Goal: Communication & Community: Share content

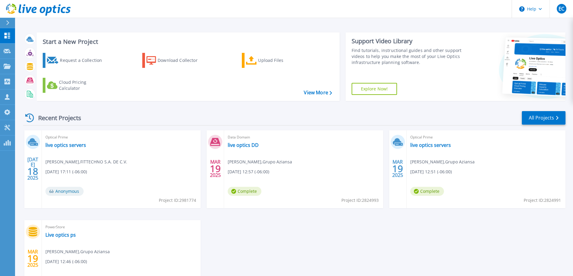
click at [341, 238] on div "JUL 18 2025 Optical Prime live optics servers ENRIQUE CONTRERAS , FITTECHNO S.A…" at bounding box center [291, 221] width 547 height 180
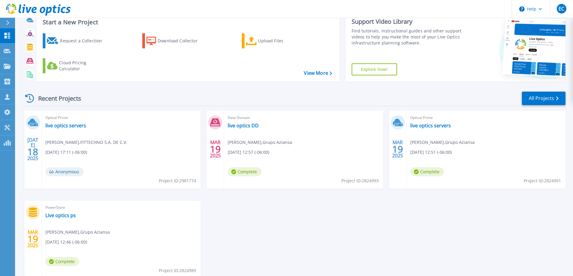
scroll to position [30, 0]
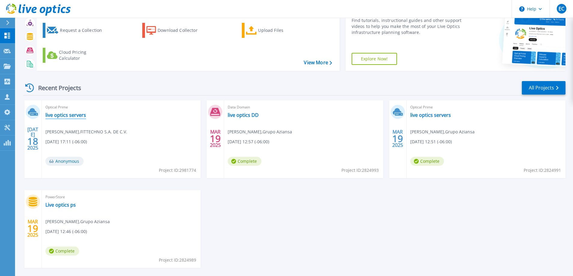
click at [69, 118] on link "live optics servers" at bounding box center [65, 115] width 41 height 6
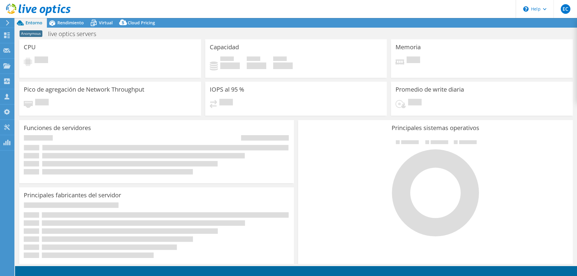
select select "USD"
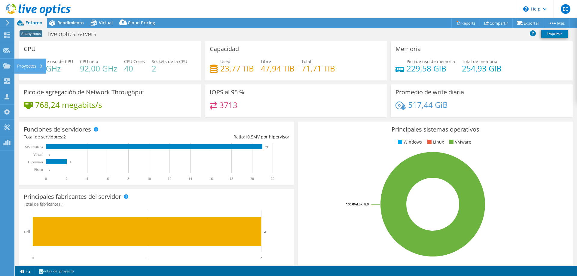
click at [18, 70] on div "Proyectos" at bounding box center [30, 66] width 32 height 15
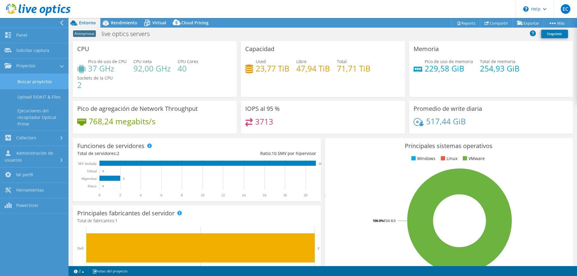
click at [45, 85] on link "Buscar proyectos" at bounding box center [34, 81] width 69 height 15
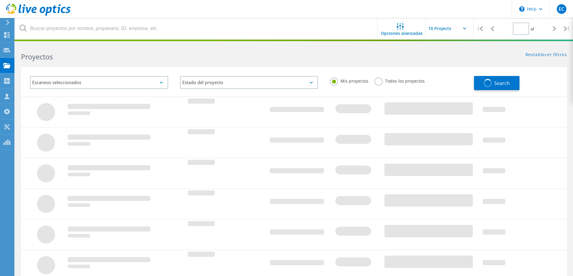
type input "1"
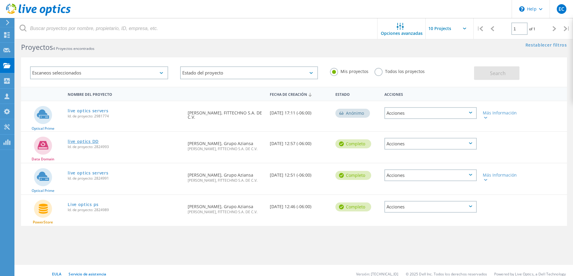
scroll to position [17, 0]
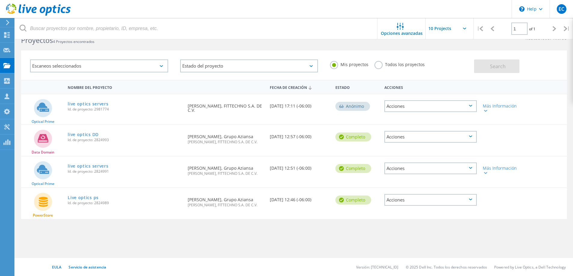
drag, startPoint x: 271, startPoint y: 104, endPoint x: 314, endPoint y: 105, distance: 43.0
click at [314, 105] on div "Fecha de creación 07/18/2025, 17:11 (-06:00)" at bounding box center [300, 104] width 66 height 20
click at [295, 106] on div "Fecha de creación 07/18/2025, 17:11 (-06:00)" at bounding box center [300, 104] width 66 height 20
click at [272, 107] on div "Fecha de creación 07/18/2025, 17:11 (-06:00)" at bounding box center [300, 104] width 66 height 20
click at [94, 104] on link "live optics servers" at bounding box center [88, 104] width 41 height 4
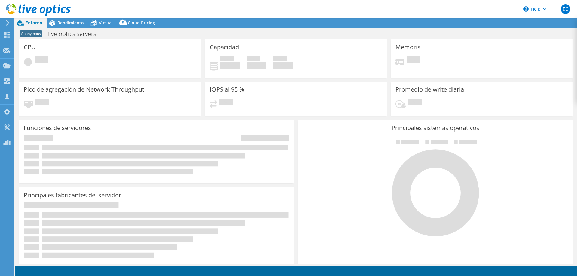
select select "USD"
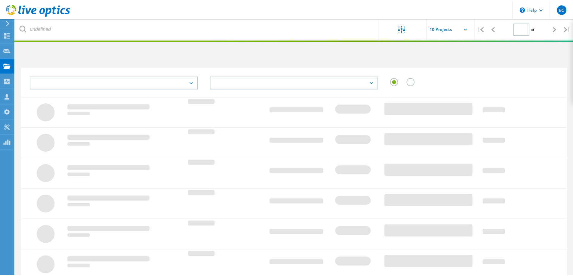
scroll to position [17, 0]
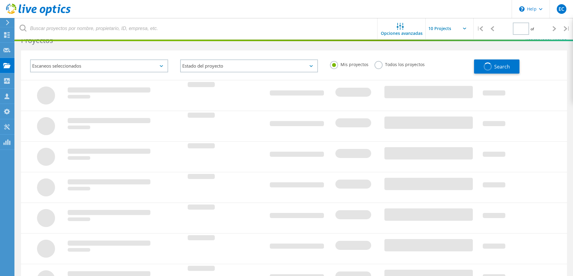
type input "1"
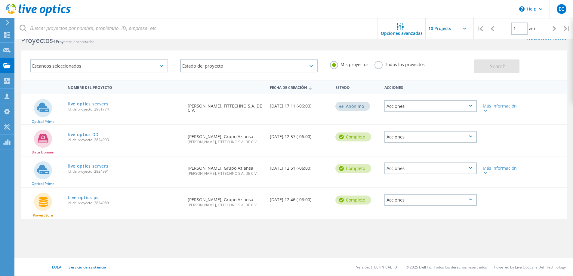
click at [412, 104] on div "Acciones" at bounding box center [430, 106] width 92 height 12
click at [422, 112] on div "Compartir" at bounding box center [430, 110] width 91 height 9
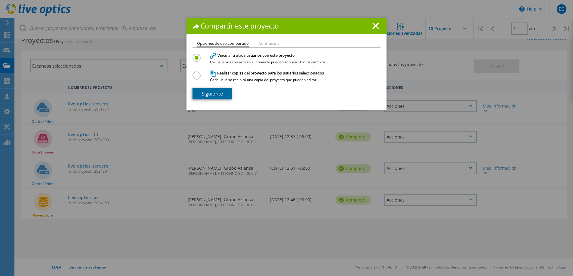
click at [208, 92] on link "Siguiente" at bounding box center [212, 94] width 40 height 12
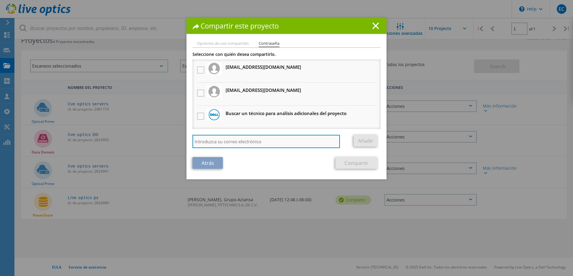
click at [244, 140] on input "search" at bounding box center [265, 141] width 147 height 13
click at [260, 146] on input "[PERSON_NAME].[PERSON_NAME]" at bounding box center [265, 141] width 147 height 13
type input "[PERSON_NAME][EMAIL_ADDRESS][PERSON_NAME][DOMAIN_NAME]"
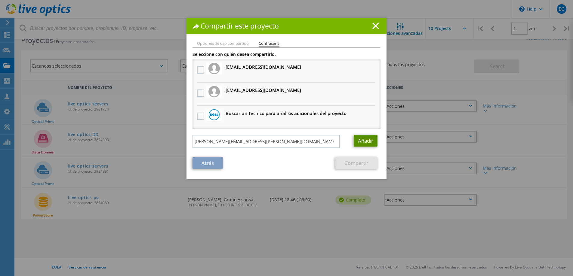
click at [364, 140] on link "Añadir" at bounding box center [366, 141] width 24 height 12
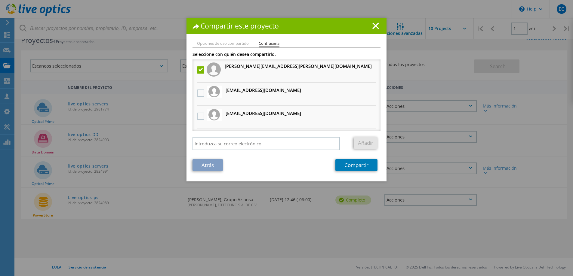
click at [199, 72] on label at bounding box center [201, 69] width 9 height 7
click at [0, 0] on input "checkbox" at bounding box center [0, 0] width 0 height 0
click at [199, 72] on label at bounding box center [201, 69] width 9 height 7
click at [0, 0] on input "checkbox" at bounding box center [0, 0] width 0 height 0
click at [358, 169] on link "Compartir" at bounding box center [356, 165] width 42 height 12
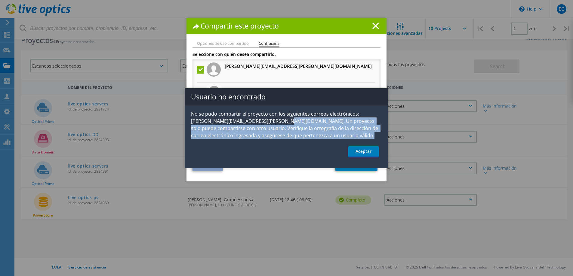
drag, startPoint x: 276, startPoint y: 122, endPoint x: 277, endPoint y: 140, distance: 18.4
click at [277, 140] on div "Usuario no encontrado No se pudo compartir el proyecto con los siguientes corre…" at bounding box center [286, 128] width 203 height 80
click at [361, 153] on link "Aceptar" at bounding box center [363, 151] width 31 height 11
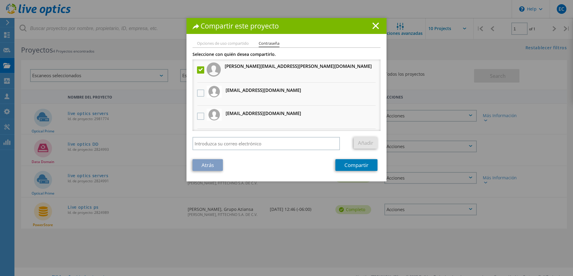
scroll to position [0, 0]
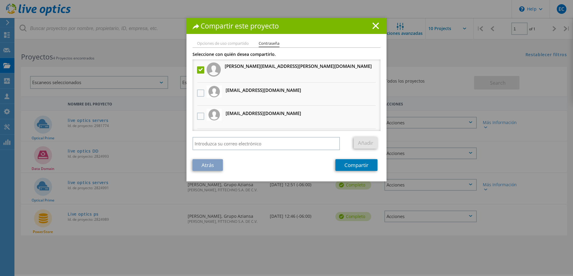
click at [218, 45] on li "Opciones de uso compartido" at bounding box center [223, 43] width 52 height 5
click at [269, 44] on li "Contraseña" at bounding box center [269, 44] width 21 height 6
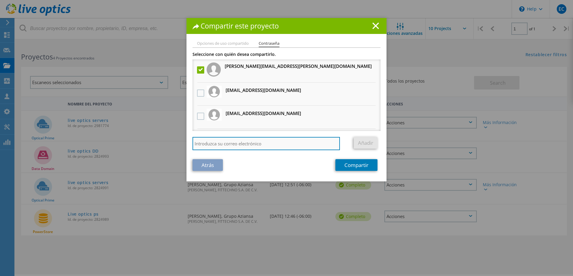
click at [254, 145] on input "search" at bounding box center [265, 143] width 147 height 13
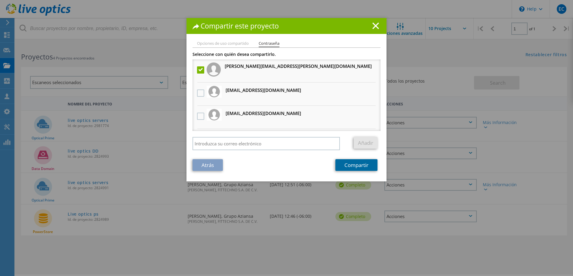
click at [351, 168] on link "Compartir" at bounding box center [356, 165] width 42 height 12
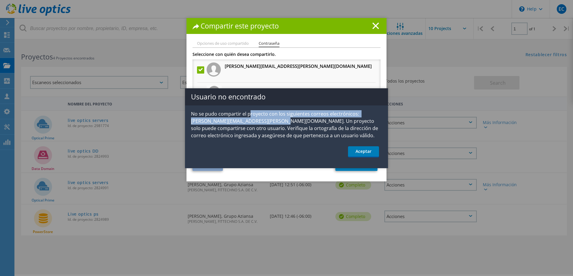
drag, startPoint x: 249, startPoint y: 114, endPoint x: 276, endPoint y: 119, distance: 27.6
click at [276, 119] on p "No se pudo compartir el proyecto con los siguientes correos electrónicos: victo…" at bounding box center [286, 124] width 203 height 29
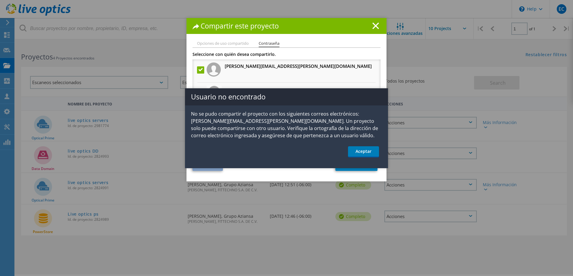
click at [284, 122] on p "No se pudo compartir el proyecto con los siguientes correos electrónicos: victo…" at bounding box center [286, 124] width 203 height 29
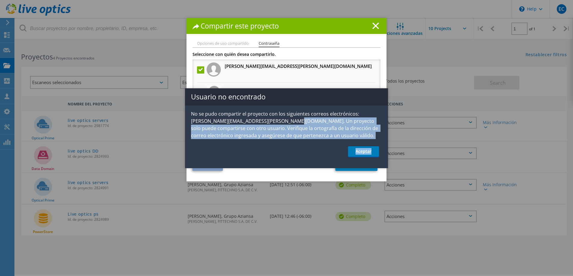
drag, startPoint x: 284, startPoint y: 122, endPoint x: 305, endPoint y: 140, distance: 27.7
click at [305, 140] on div "Usuario no encontrado No se pudo compartir el proyecto con los siguientes corre…" at bounding box center [286, 128] width 203 height 80
click at [291, 150] on ul "Aceptar" at bounding box center [286, 151] width 203 height 11
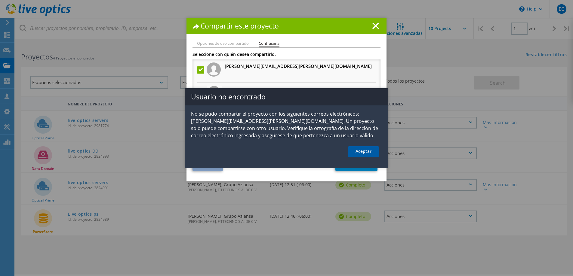
click at [368, 155] on link "Aceptar" at bounding box center [363, 151] width 31 height 11
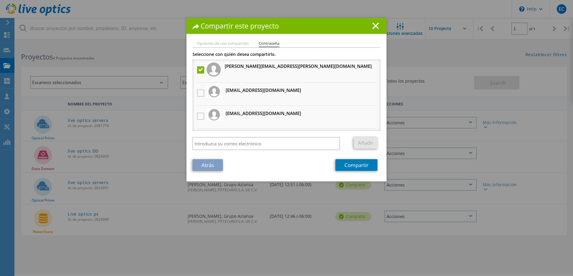
click at [301, 28] on h1 "Compartir este proyecto" at bounding box center [286, 26] width 188 height 7
click at [376, 29] on line at bounding box center [376, 26] width 6 height 6
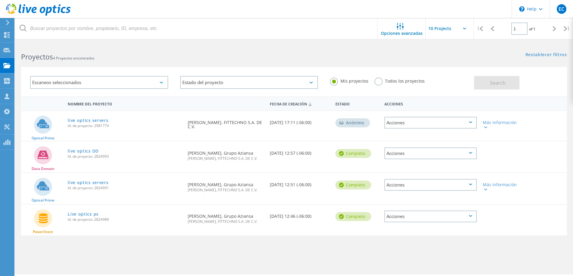
click at [240, 60] on h2 "Proyectos 4 Proyectos encontrados" at bounding box center [154, 57] width 267 height 10
click at [76, 122] on link "live optics servers" at bounding box center [88, 120] width 41 height 4
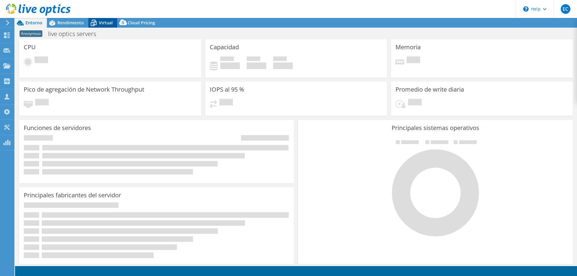
click at [98, 23] on icon at bounding box center [93, 23] width 11 height 11
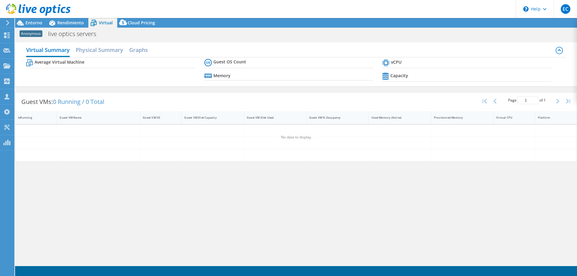
select select "USD"
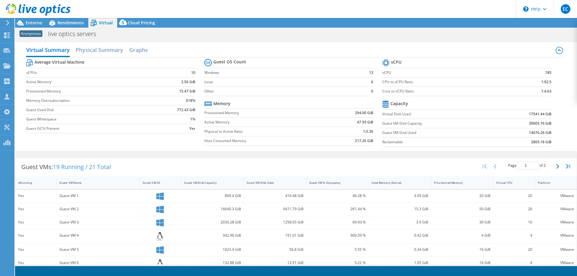
click at [201, 37] on div "Anonymous live optics servers Imprimir" at bounding box center [296, 33] width 562 height 11
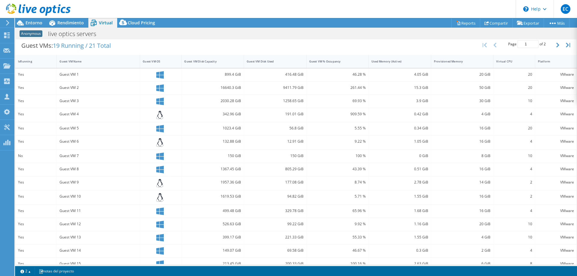
scroll to position [131, 0]
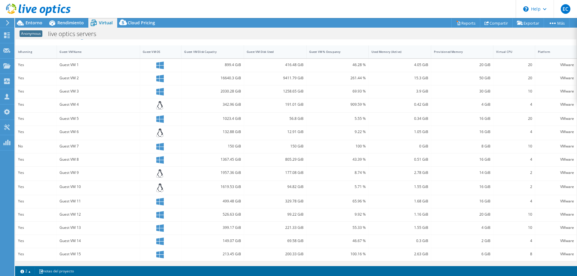
click at [158, 174] on icon at bounding box center [159, 174] width 7 height 9
click at [154, 188] on div at bounding box center [161, 188] width 36 height 9
click at [156, 173] on icon at bounding box center [159, 174] width 7 height 9
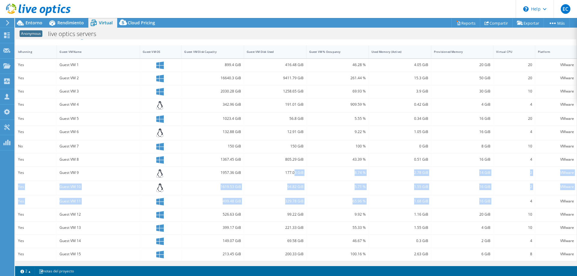
drag, startPoint x: 313, startPoint y: 176, endPoint x: 526, endPoint y: 203, distance: 215.0
click at [526, 203] on div "Yes Guest VM 1 899.4 GiB 416.48 GiB 46.28 % 4.05 GiB 20 GiB 20 VMware Yes Guest…" at bounding box center [296, 160] width 562 height 202
click at [541, 183] on div "VMware" at bounding box center [556, 188] width 41 height 14
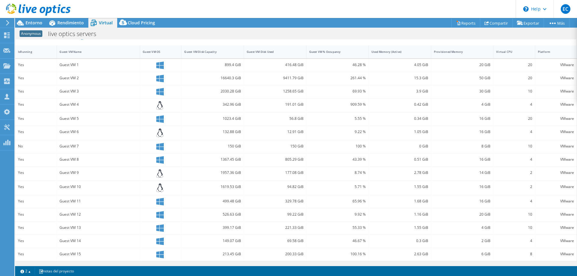
click at [524, 170] on div "2" at bounding box center [514, 173] width 36 height 7
click at [329, 270] on section "Warnings Messages La Queue Depth no se ha registrado en los Servers VMware VCen…" at bounding box center [296, 271] width 562 height 10
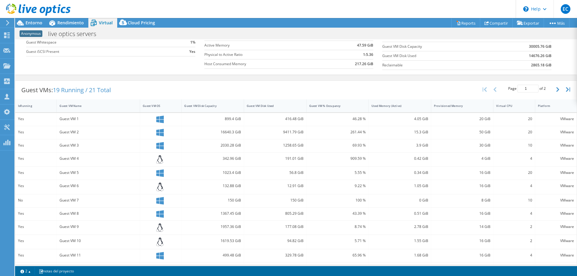
scroll to position [0, 0]
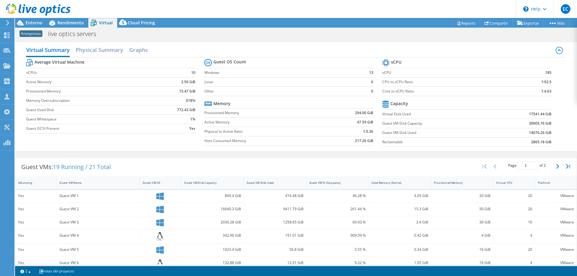
click at [548, 167] on div "Page 1 of 2 5 rows 10 rows 20 rows 25 rows 50 rows 100 rows" at bounding box center [527, 166] width 53 height 11
click at [554, 169] on button "button" at bounding box center [559, 166] width 10 height 11
type input "2"
click at [87, 49] on h2 "Physical Summary" at bounding box center [100, 50] width 48 height 13
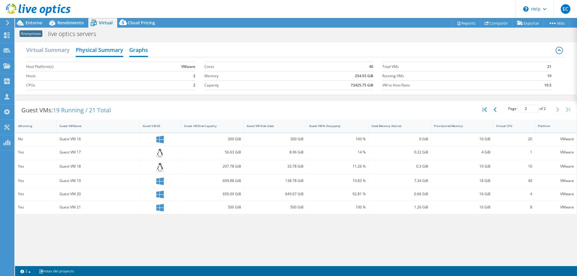
click at [135, 50] on h2 "Graphs" at bounding box center [138, 50] width 19 height 13
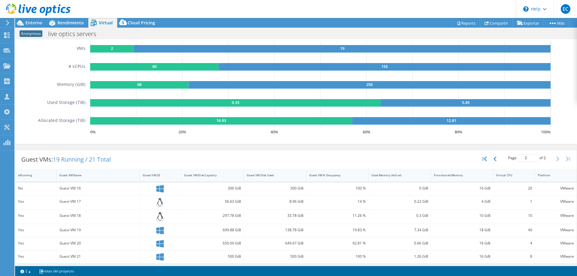
scroll to position [57, 0]
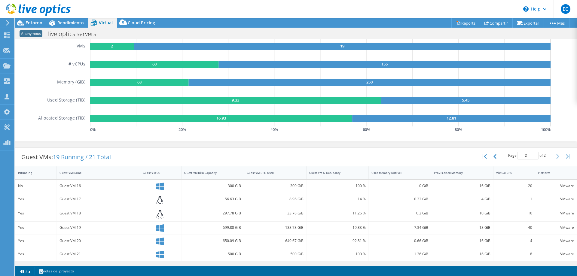
click at [158, 201] on icon at bounding box center [159, 200] width 7 height 9
click at [160, 219] on div at bounding box center [160, 214] width 41 height 14
click at [160, 214] on icon at bounding box center [159, 214] width 7 height 9
click at [161, 202] on icon at bounding box center [159, 200] width 7 height 9
click at [61, 32] on h1 "live optics servers" at bounding box center [75, 34] width 60 height 7
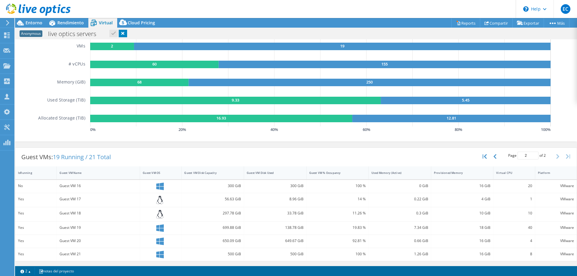
click at [63, 73] on div "VMs # vCPUs Memory (GiB) Used Storage (TiB) Allocated Storage (TiB)" at bounding box center [64, 86] width 52 height 96
click at [58, 25] on span "Rendimiento" at bounding box center [70, 23] width 26 height 6
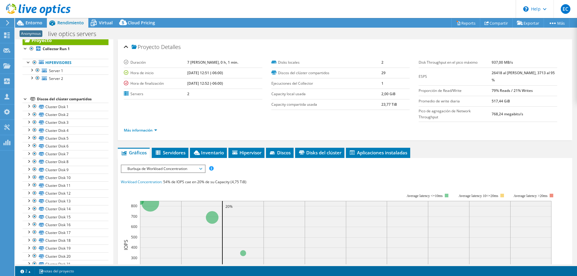
scroll to position [0, 0]
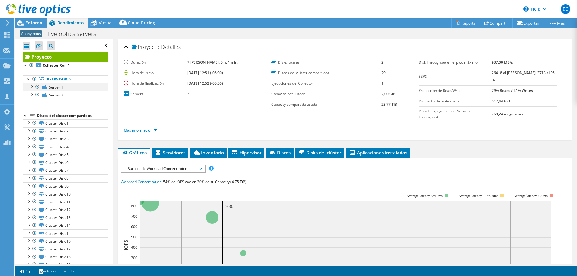
click at [31, 88] on div at bounding box center [32, 86] width 6 height 6
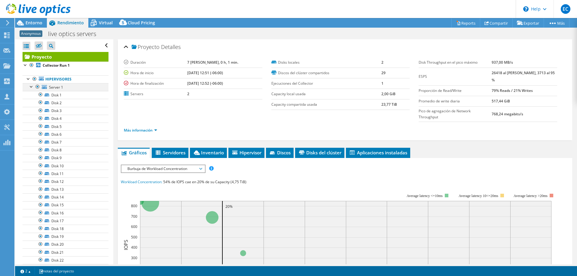
click at [32, 87] on div at bounding box center [32, 86] width 6 height 6
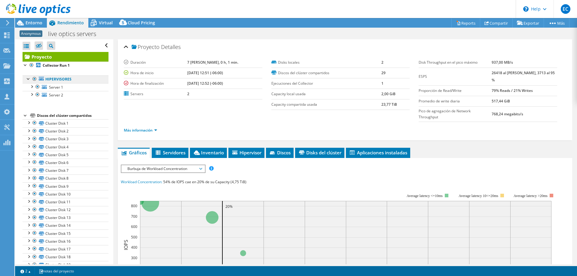
click at [67, 79] on link "Hipervisores" at bounding box center [66, 79] width 86 height 8
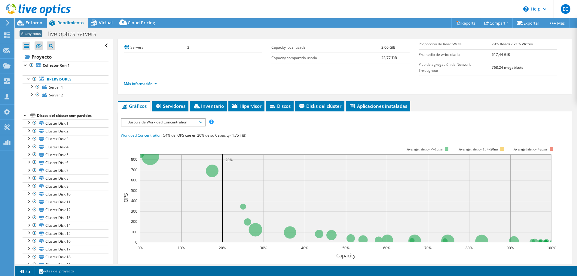
scroll to position [60, 0]
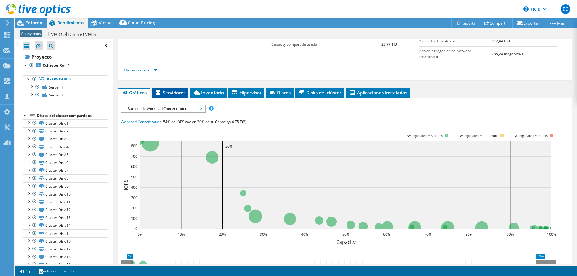
click at [166, 90] on span "Servidores" at bounding box center [170, 93] width 31 height 6
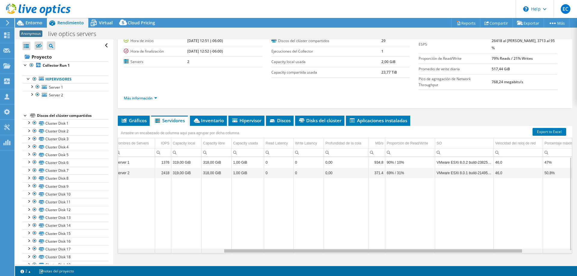
scroll to position [0, 0]
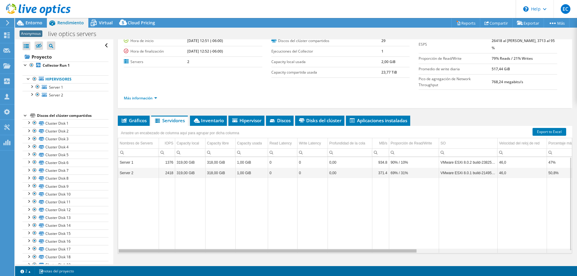
drag, startPoint x: 404, startPoint y: 241, endPoint x: 329, endPoint y: 241, distance: 74.9
click at [329, 241] on body "EC Asociado de canal [PERSON_NAME] [PERSON_NAME][EMAIL_ADDRESS][PERSON_NAME][DO…" at bounding box center [288, 138] width 577 height 276
click at [201, 118] on span "Inventario" at bounding box center [208, 121] width 31 height 6
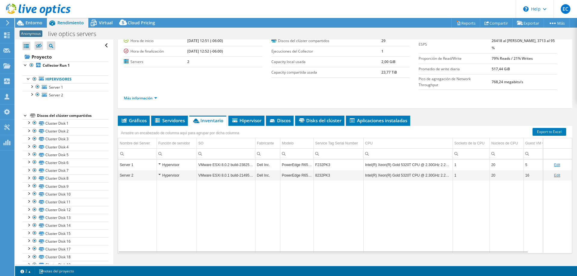
click at [160, 161] on div "Hypervisor" at bounding box center [176, 164] width 37 height 7
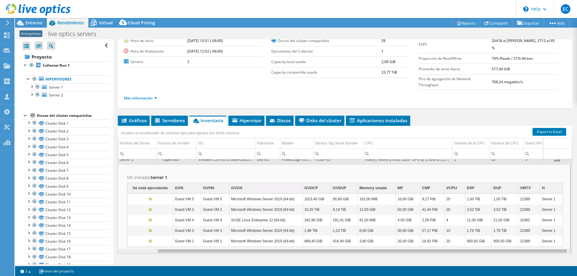
scroll to position [0, 43]
click at [542, 249] on div "Data grid" at bounding box center [345, 251] width 454 height 5
drag, startPoint x: 539, startPoint y: 239, endPoint x: 318, endPoint y: 233, distance: 220.5
click at [319, 233] on body "EC Asociado de canal [PERSON_NAME] [PERSON_NAME][EMAIL_ADDRESS][PERSON_NAME][DO…" at bounding box center [288, 138] width 577 height 276
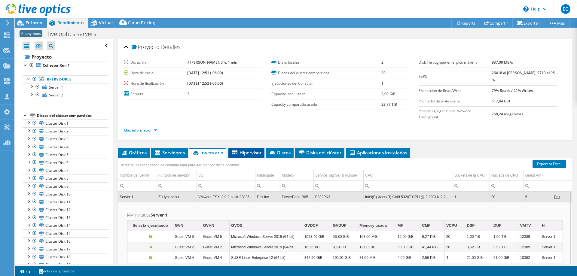
click at [255, 148] on li "Hipervisor" at bounding box center [247, 153] width 36 height 10
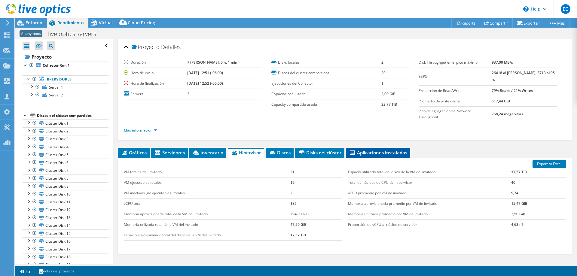
click at [370, 150] on span "Aplicaciones instaladas" at bounding box center [378, 153] width 58 height 6
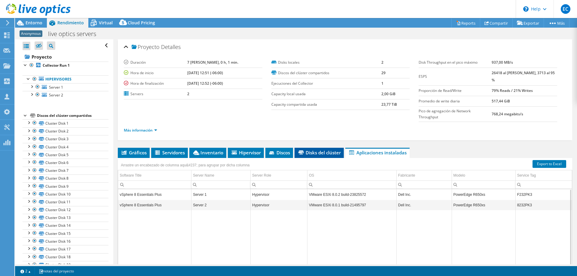
click at [323, 150] on span "Disks del clúster" at bounding box center [319, 153] width 43 height 6
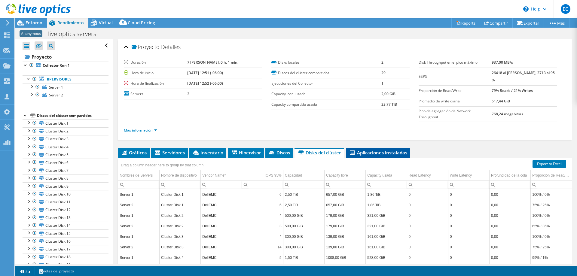
click at [371, 150] on span "Aplicaciones instaladas" at bounding box center [378, 153] width 58 height 6
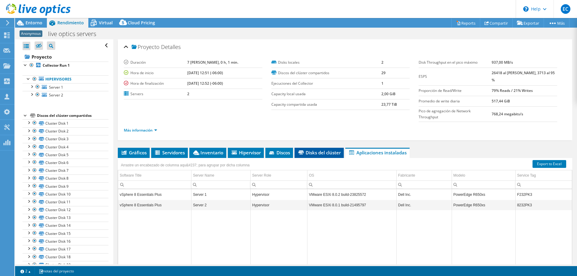
click at [311, 150] on span "Disks del clúster" at bounding box center [319, 153] width 43 height 6
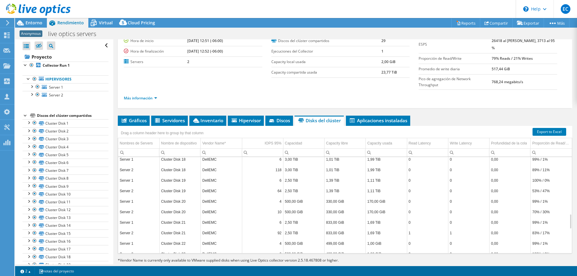
scroll to position [514, 0]
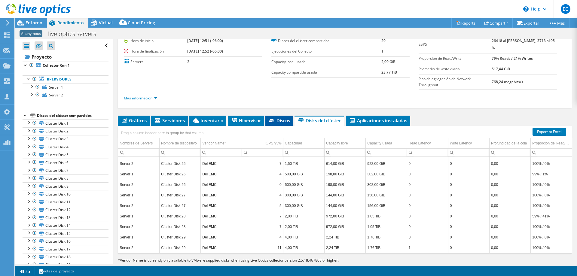
click at [270, 118] on span "Discos" at bounding box center [280, 121] width 22 height 6
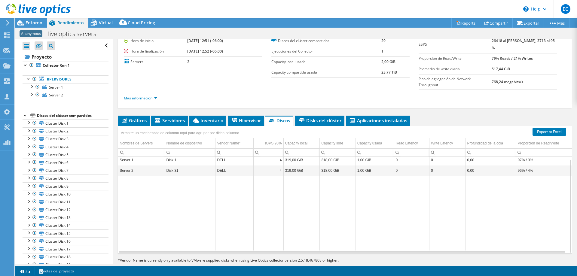
scroll to position [0, 0]
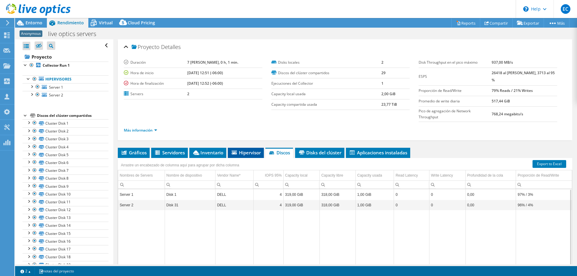
click at [244, 150] on span "Hipervisor" at bounding box center [246, 153] width 30 height 6
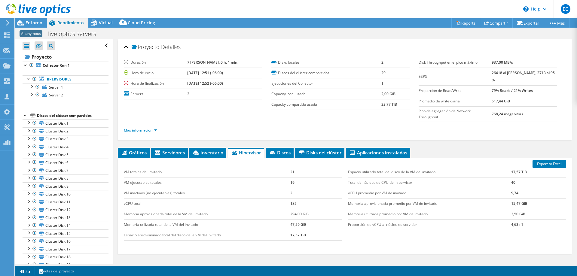
scroll to position [32, 0]
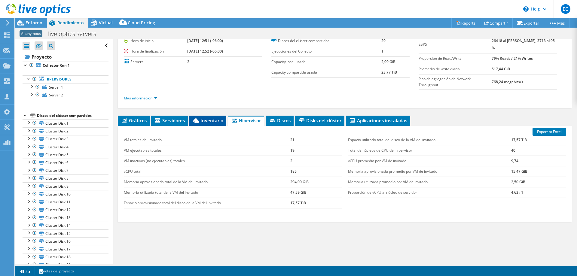
click at [209, 118] on span "Inventario" at bounding box center [207, 121] width 31 height 6
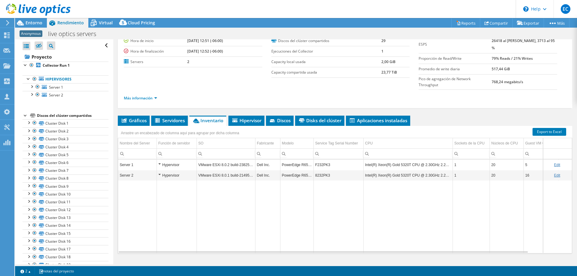
scroll to position [2, 0]
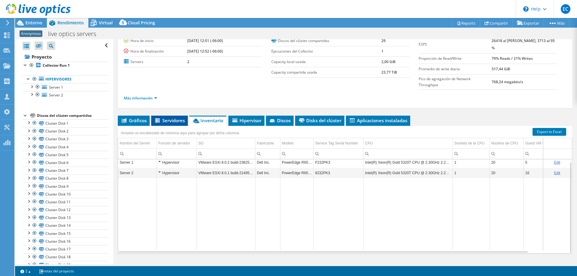
click at [176, 118] on span "Servidores" at bounding box center [169, 121] width 31 height 6
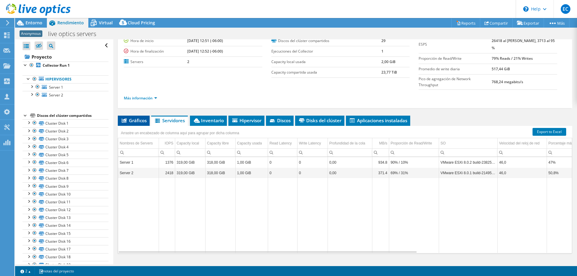
click at [137, 118] on span "Gráficos" at bounding box center [134, 121] width 26 height 6
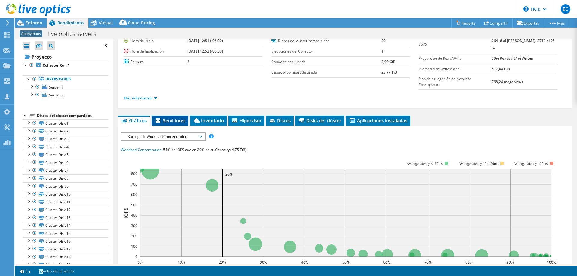
click at [170, 118] on span "Servidores" at bounding box center [170, 121] width 31 height 6
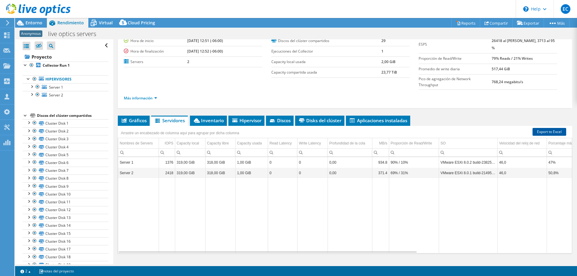
click at [549, 128] on link "Export to Excel" at bounding box center [550, 132] width 34 height 8
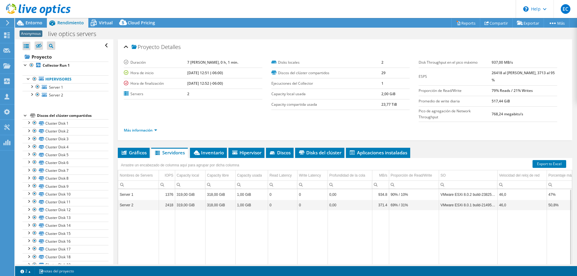
click at [163, 150] on span "Servidores" at bounding box center [169, 153] width 31 height 6
click at [137, 189] on td "Server 1" at bounding box center [138, 194] width 41 height 11
click at [127, 189] on td "Server 1" at bounding box center [138, 194] width 41 height 11
click at [53, 122] on link "Cluster Disk 1" at bounding box center [66, 123] width 86 height 8
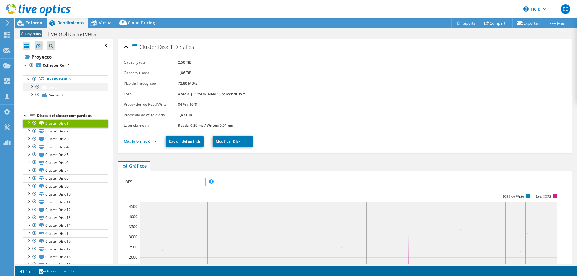
click at [60, 89] on span "Server 1" at bounding box center [56, 87] width 14 height 5
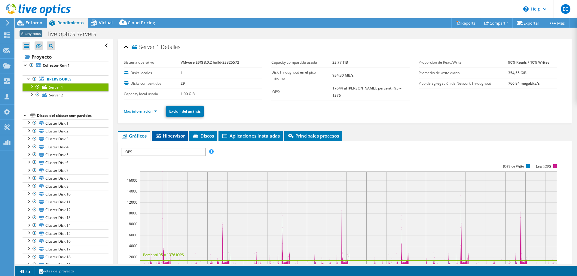
click at [163, 133] on span "Hipervisor" at bounding box center [170, 136] width 30 height 6
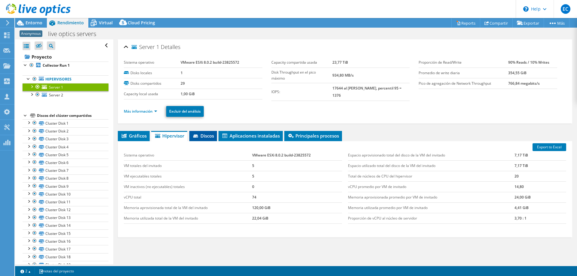
click at [201, 135] on span "Discos" at bounding box center [203, 136] width 22 height 6
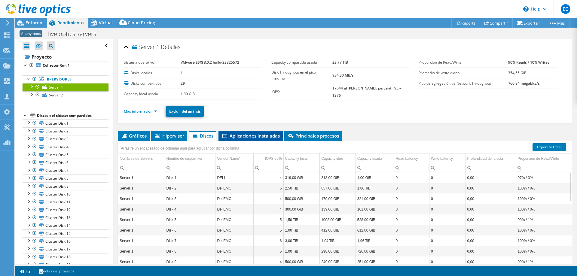
click at [246, 137] on span "Aplicaciones instaladas" at bounding box center [251, 136] width 58 height 6
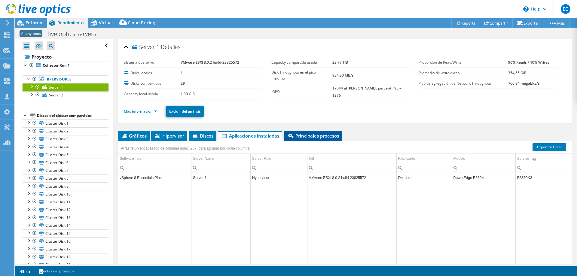
click at [318, 135] on span "Principales procesos" at bounding box center [313, 136] width 52 height 6
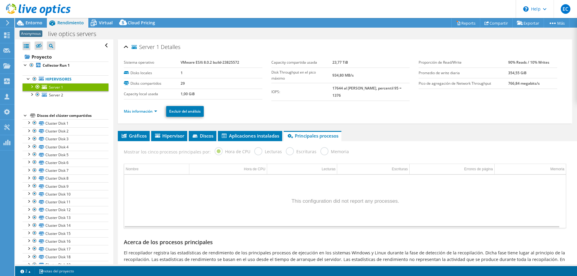
click at [230, 193] on div "Data grid" at bounding box center [345, 201] width 442 height 53
click at [262, 105] on ul "Más información Excluir del análisis" at bounding box center [345, 111] width 443 height 12
click at [223, 31] on div "Anonymous live optics servers Imprimir" at bounding box center [296, 33] width 562 height 11
click at [256, 35] on div "Anonymous live optics servers Imprimir" at bounding box center [296, 33] width 562 height 11
click at [403, 128] on div "Server 1 [GEOGRAPHIC_DATA] Sistema operativo VMware ESXi 8.0.2 build-23825572 D…" at bounding box center [345, 165] width 464 height 253
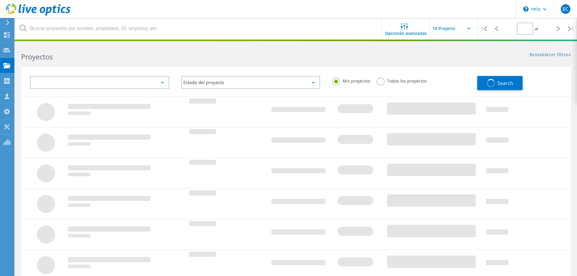
type input "1"
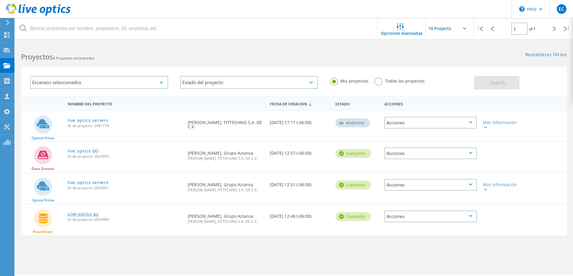
click at [74, 217] on link "Live optics ps" at bounding box center [83, 214] width 31 height 4
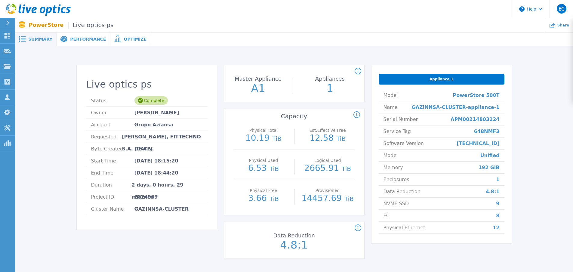
click at [452, 79] on div "Appliance 1" at bounding box center [442, 79] width 126 height 11
click at [425, 78] on div "Appliance 1" at bounding box center [442, 79] width 126 height 11
click at [418, 130] on li "Service Tag 648NMF3" at bounding box center [442, 131] width 126 height 12
click at [79, 27] on span "Live optics ps" at bounding box center [90, 25] width 45 height 7
click at [567, 23] on span "Share" at bounding box center [563, 25] width 12 height 4
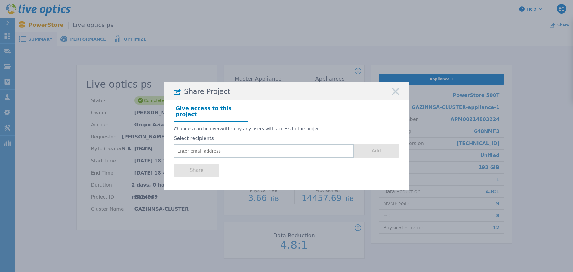
click at [398, 95] on rect at bounding box center [396, 92] width 8 height 8
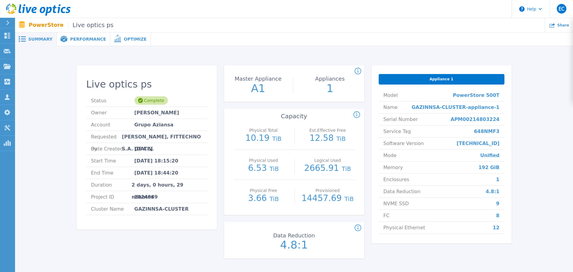
click at [356, 115] on g at bounding box center [357, 115] width 6 height 6
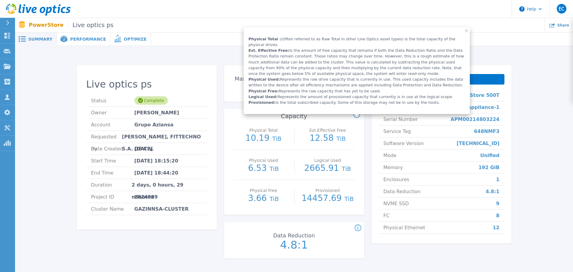
click at [356, 115] on icon at bounding box center [356, 115] width 1 height 4
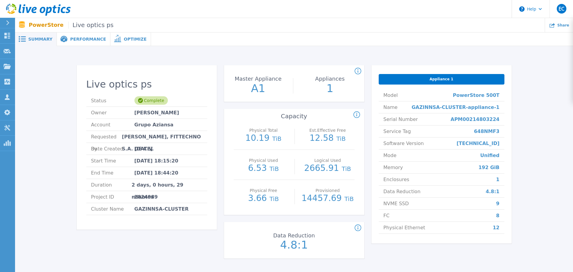
click at [243, 125] on div "Physical Total 10.19 TiB" at bounding box center [264, 135] width 54 height 30
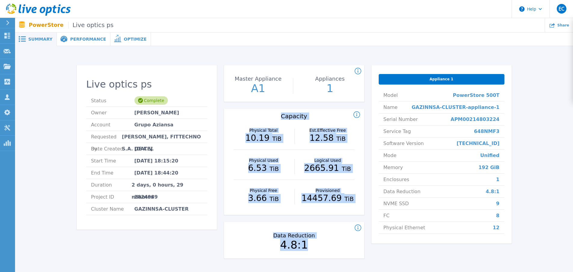
drag, startPoint x: 269, startPoint y: 116, endPoint x: 333, endPoint y: 245, distance: 143.8
click at [333, 245] on div "Count of appliances and the Master Appliance in the PowerStore cluster. Master …" at bounding box center [294, 165] width 140 height 200
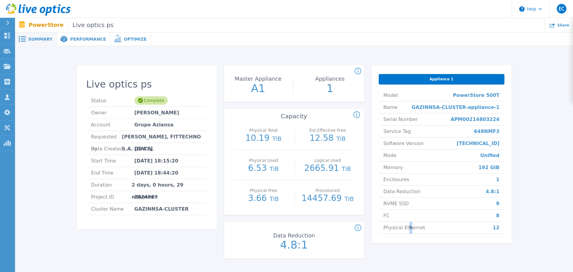
click at [407, 260] on div "Appliance 1 Model PowerStore 500T Name GAZINNSA-CLUSTER-appliance-1 Serial Numb…" at bounding box center [441, 165] width 140 height 200
drag, startPoint x: 244, startPoint y: 134, endPoint x: 344, endPoint y: 145, distance: 100.5
click at [344, 145] on div "Physical Total 10.19 TiB Est.Effective Free 12.58 TiB" at bounding box center [294, 135] width 121 height 30
click at [413, 257] on div "Appliance 1 Model PowerStore 500T Name GAZINNSA-CLUSTER-appliance-1 Serial Numb…" at bounding box center [441, 165] width 140 height 200
drag, startPoint x: 273, startPoint y: 243, endPoint x: 309, endPoint y: 245, distance: 35.5
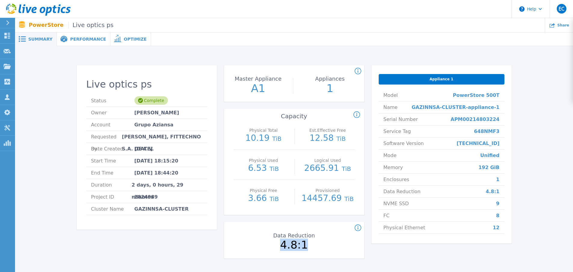
click at [309, 245] on p "4.8:1" at bounding box center [293, 244] width 67 height 11
click at [407, 258] on div "Appliance 1 Model PowerStore 500T Name GAZINNSA-CLUSTER-appliance-1 Serial Numb…" at bounding box center [441, 165] width 140 height 200
click at [161, 164] on span "Mar 17, 2025 18:15:20" at bounding box center [156, 161] width 44 height 12
click at [139, 147] on span "Mar 19, 2025" at bounding box center [143, 149] width 18 height 12
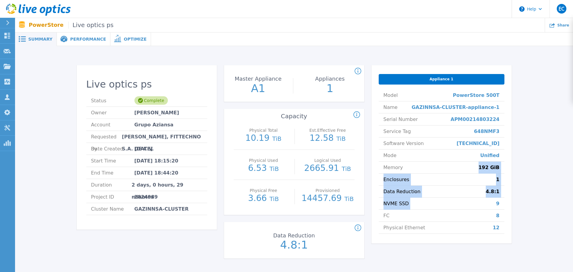
drag, startPoint x: 484, startPoint y: 174, endPoint x: 488, endPoint y: 223, distance: 49.1
click at [488, 212] on ul "Model PowerStore 500T Name GAZINNSA-CLUSTER-appliance-1 Serial Number APM002148…" at bounding box center [442, 161] width 126 height 144
click at [488, 223] on li "Physical Ethernet 12" at bounding box center [442, 228] width 126 height 12
click at [483, 252] on div "Appliance 1 Model PowerStore 500T Name GAZINNSA-CLUSTER-appliance-1 Serial Numb…" at bounding box center [441, 165] width 140 height 200
click at [407, 81] on div "Appliance 1" at bounding box center [442, 79] width 126 height 11
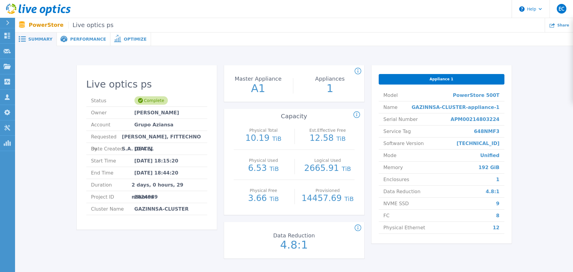
click at [251, 219] on div "Count of appliances and the Master Appliance in the PowerStore cluster. Master …" at bounding box center [294, 165] width 140 height 200
drag, startPoint x: 239, startPoint y: 131, endPoint x: 361, endPoint y: 139, distance: 121.8
click at [361, 139] on div "Physical Total 10.19 TiB Est.Effective Free 12.58 TiB Physical Used 6.53 TiB Lo…" at bounding box center [294, 167] width 140 height 95
click at [316, 201] on p "14457.69 TiB" at bounding box center [328, 198] width 54 height 9
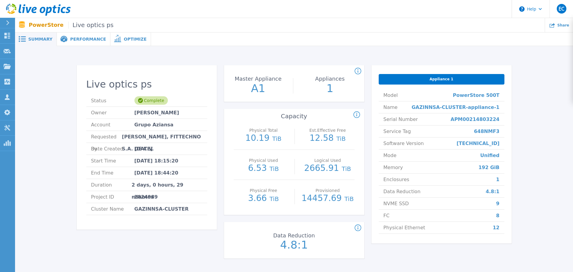
click at [310, 175] on div "Logical Used 2665.91 TiB" at bounding box center [328, 165] width 54 height 30
click at [318, 204] on div "Provisioned 14457.69 TiB" at bounding box center [328, 195] width 54 height 30
drag, startPoint x: 307, startPoint y: 201, endPoint x: 355, endPoint y: 204, distance: 47.9
click at [355, 204] on div "Physical Total 10.19 TiB Est.Effective Free 12.58 TiB Physical Used 6.53 TiB Lo…" at bounding box center [294, 167] width 140 height 95
click at [359, 209] on div "Physical Total 10.19 TiB Est.Effective Free 12.58 TiB Physical Used 6.53 TiB Lo…" at bounding box center [294, 167] width 140 height 95
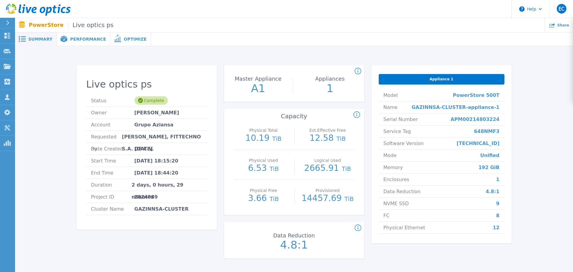
click at [340, 90] on p "1" at bounding box center [329, 88] width 67 height 11
click at [268, 81] on p "Master Appliance" at bounding box center [258, 78] width 64 height 5
click at [73, 39] on span "Performance" at bounding box center [88, 39] width 36 height 4
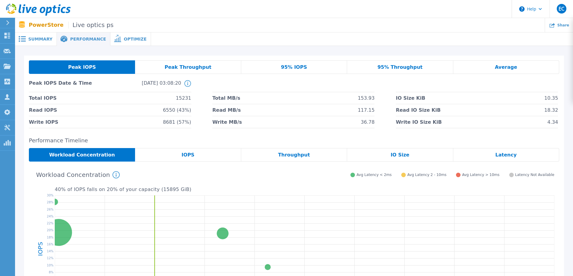
click at [130, 47] on div "Peak IOPS Peak Throughput 95% IOPS 95% Throughput Average Peak IOPS Date & Time…" at bounding box center [294, 203] width 558 height 315
click at [110, 33] on div "Optimize" at bounding box center [130, 39] width 41 height 14
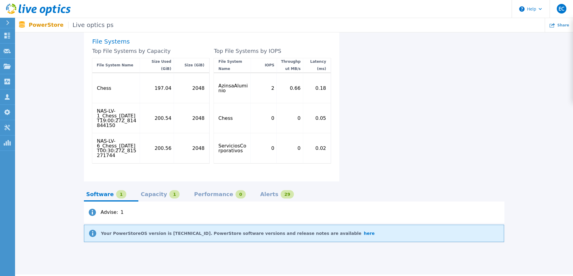
scroll to position [387, 0]
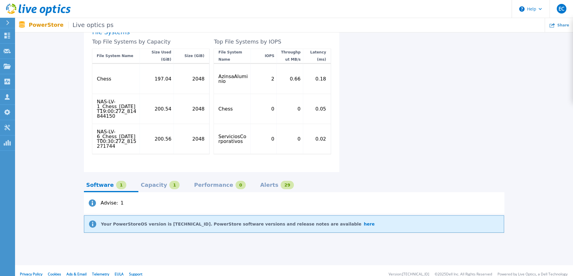
click at [144, 183] on div "Capacity" at bounding box center [154, 185] width 26 height 5
click at [194, 183] on div "Performance" at bounding box center [213, 185] width 39 height 5
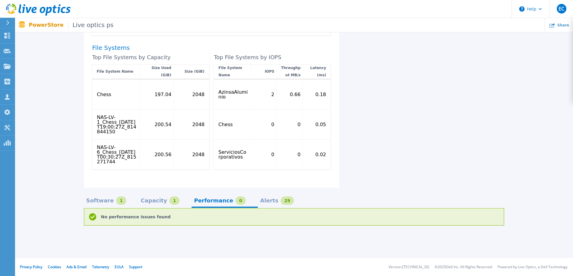
scroll to position [364, 0]
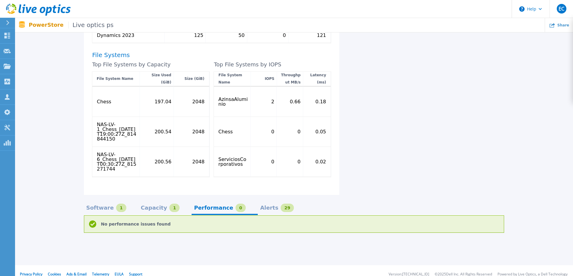
click at [258, 205] on div "Alerts 29" at bounding box center [282, 210] width 48 height 11
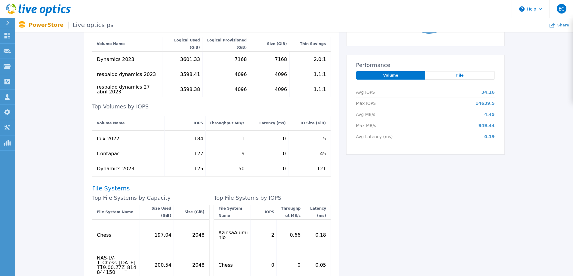
scroll to position [271, 0]
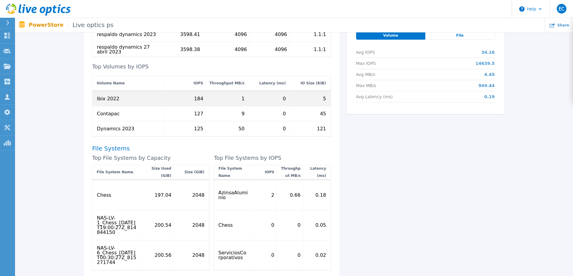
click at [100, 96] on div "Ibix 2022" at bounding box center [108, 98] width 23 height 5
click at [109, 96] on div "Ibix 2022" at bounding box center [108, 98] width 23 height 5
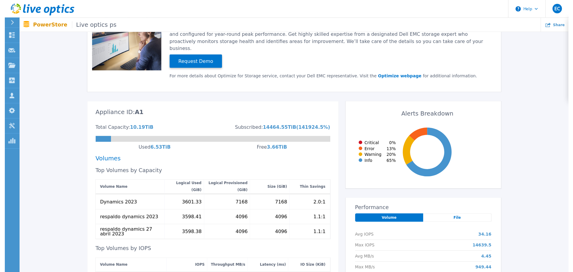
scroll to position [0, 0]
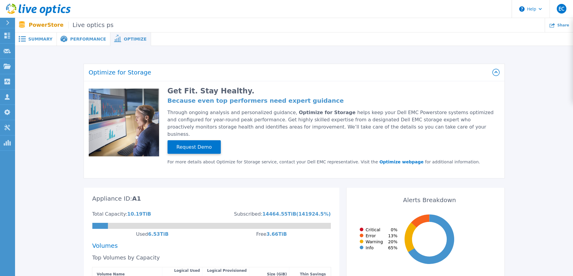
click at [42, 39] on span "Summary" at bounding box center [40, 39] width 24 height 4
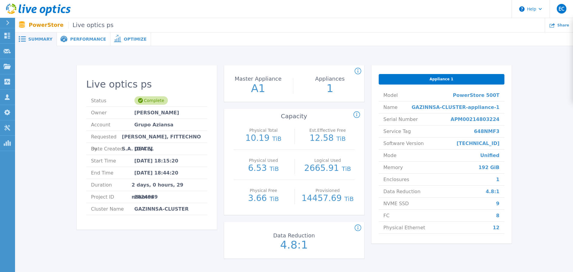
click at [128, 165] on span "Start Time" at bounding box center [112, 161] width 43 height 12
click at [43, 28] on p "PowerStore Live optics ps" at bounding box center [71, 25] width 85 height 7
click at [75, 24] on span "Live optics ps" at bounding box center [90, 25] width 45 height 7
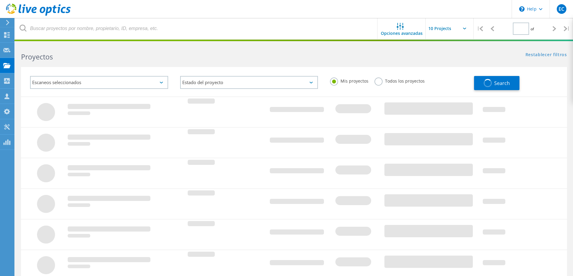
type input "1"
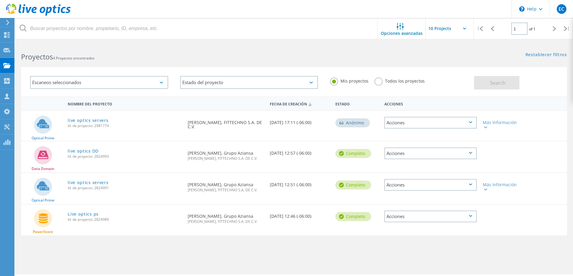
click at [472, 222] on div "Acciones" at bounding box center [430, 217] width 92 height 12
click at [424, 221] on div "Compartir" at bounding box center [430, 216] width 91 height 9
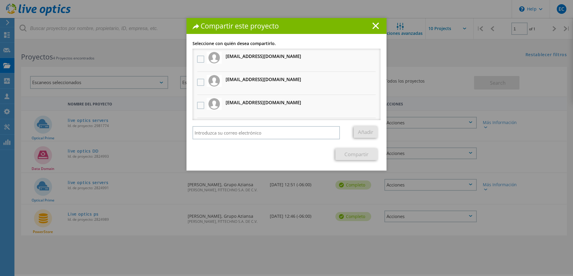
click at [373, 29] on h1 "Compartir este proyecto" at bounding box center [286, 26] width 188 height 7
click at [374, 23] on icon at bounding box center [375, 26] width 7 height 7
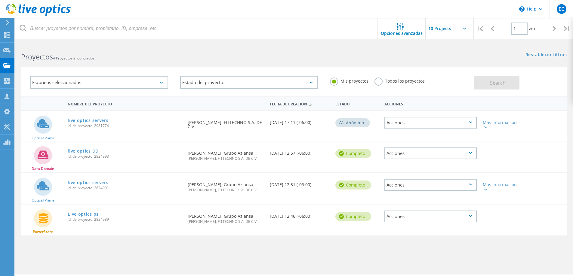
click at [435, 124] on div "Acciones" at bounding box center [430, 123] width 92 height 12
click at [428, 130] on div "Compartir" at bounding box center [430, 127] width 91 height 9
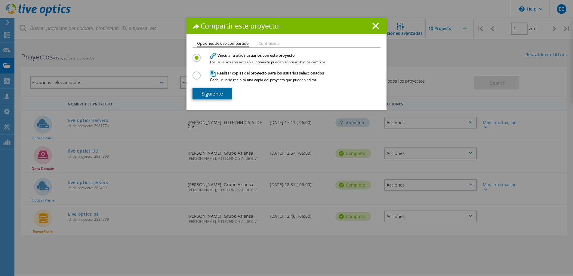
click at [208, 96] on link "Siguiente" at bounding box center [212, 94] width 40 height 12
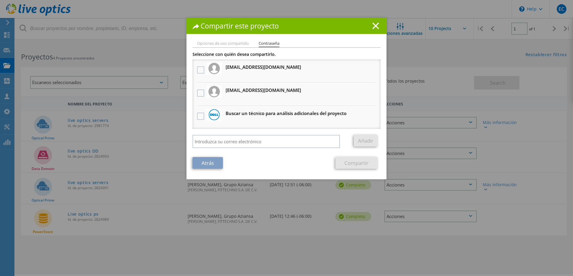
click at [227, 42] on li "Opciones de uso compartido" at bounding box center [223, 43] width 52 height 5
click at [255, 145] on input "search" at bounding box center [265, 141] width 147 height 13
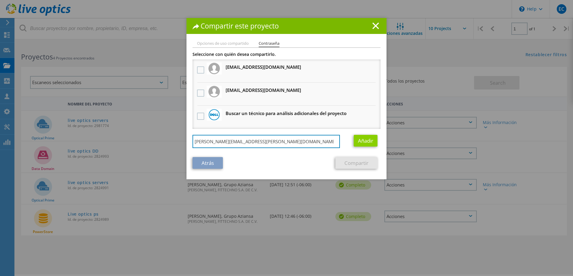
type input "victor.valdez@fittechno.com"
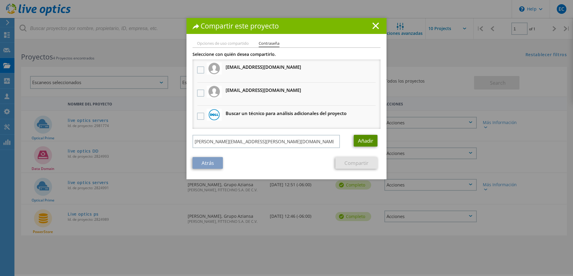
click at [368, 143] on link "Añadir" at bounding box center [366, 141] width 24 height 12
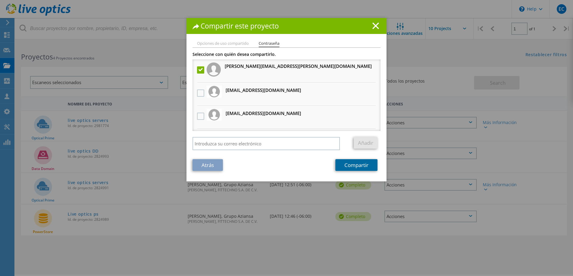
click at [361, 164] on link "Compartir" at bounding box center [356, 165] width 42 height 12
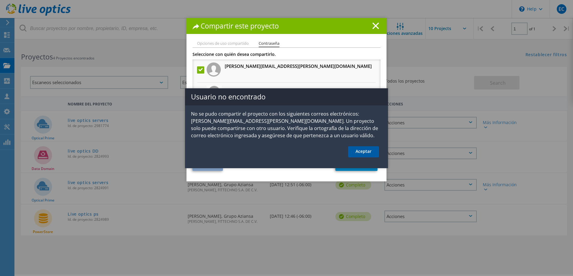
click at [364, 147] on link "Aceptar" at bounding box center [363, 151] width 31 height 11
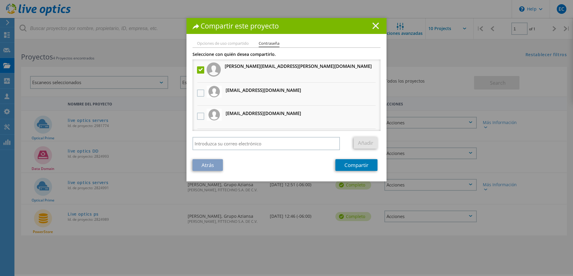
click at [374, 26] on icon at bounding box center [375, 26] width 7 height 7
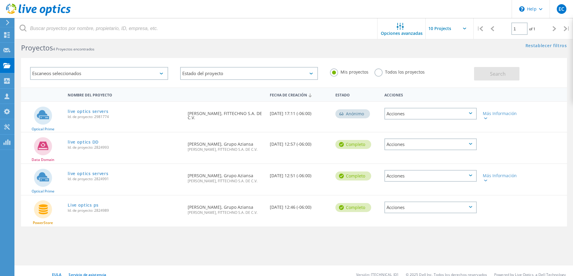
scroll to position [17, 0]
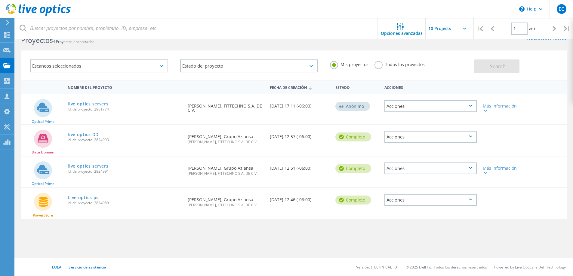
click at [418, 205] on div "Acciones" at bounding box center [430, 200] width 92 height 12
click at [420, 205] on div "Compartir" at bounding box center [430, 199] width 91 height 9
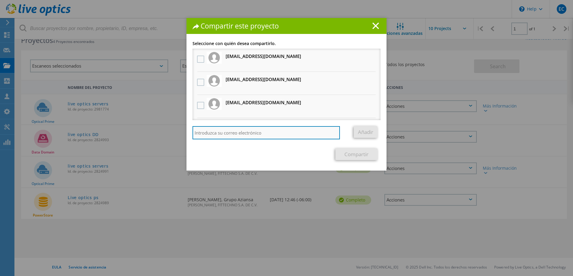
click at [252, 136] on input "search" at bounding box center [265, 132] width 147 height 13
type input "victor.valdez@fittechno.com"
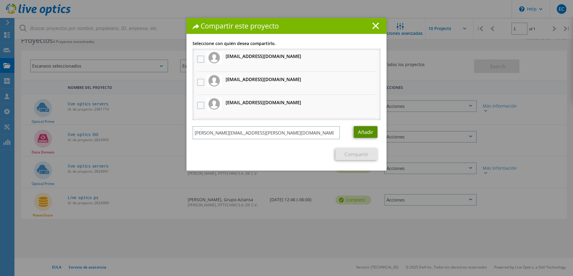
click at [374, 135] on link "Añadir" at bounding box center [366, 132] width 24 height 12
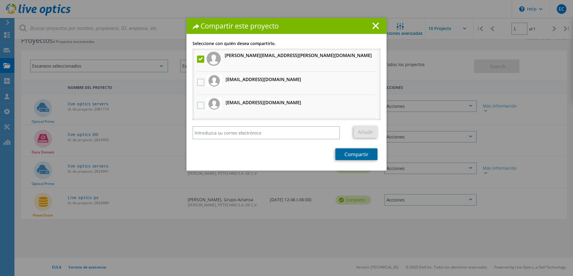
click at [347, 152] on link "Compartir" at bounding box center [356, 155] width 42 height 12
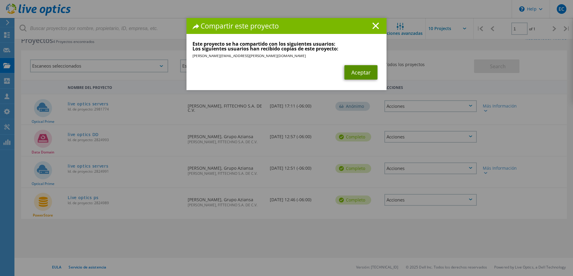
click at [369, 75] on link "Aceptar" at bounding box center [360, 72] width 33 height 14
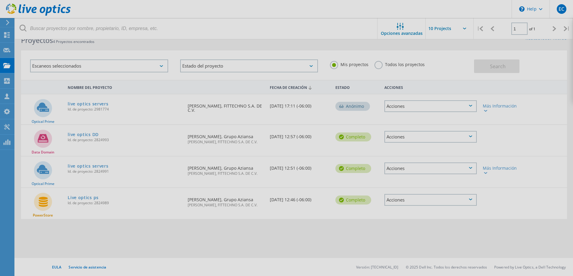
click at [415, 112] on body "\n Help Explore Helpful Articles Contact Support EC Asociado de canal ENRIQUE C…" at bounding box center [286, 151] width 573 height 249
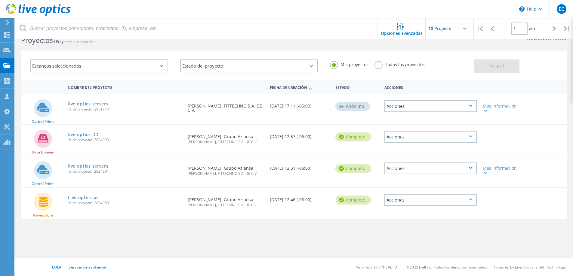
click at [415, 109] on div "Acciones" at bounding box center [430, 106] width 92 height 12
click at [414, 109] on div "Compartir" at bounding box center [430, 110] width 91 height 9
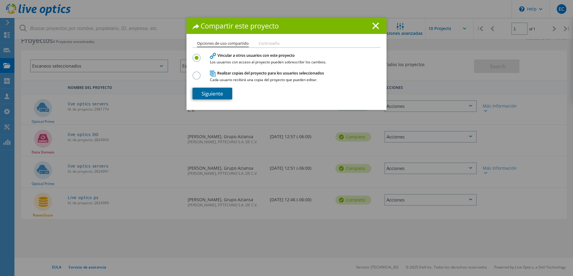
click at [217, 89] on link "Siguiente" at bounding box center [212, 94] width 40 height 12
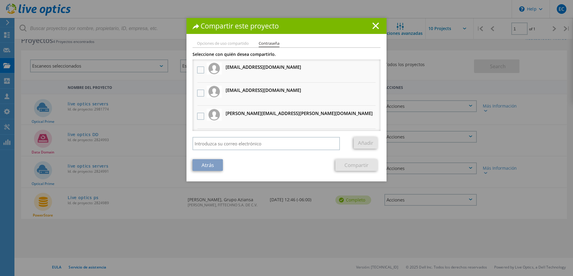
scroll to position [21, 0]
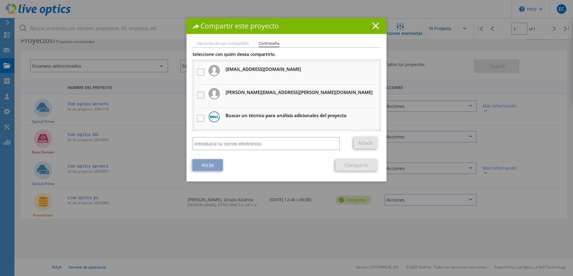
click at [201, 94] on label at bounding box center [201, 95] width 9 height 7
click at [0, 0] on input "checkbox" at bounding box center [0, 0] width 0 height 0
click at [354, 167] on link "Compartir" at bounding box center [356, 165] width 42 height 12
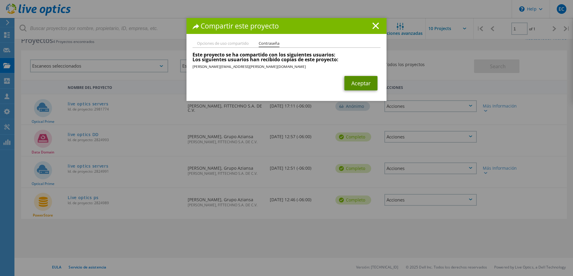
click at [363, 86] on link "Aceptar" at bounding box center [360, 83] width 33 height 14
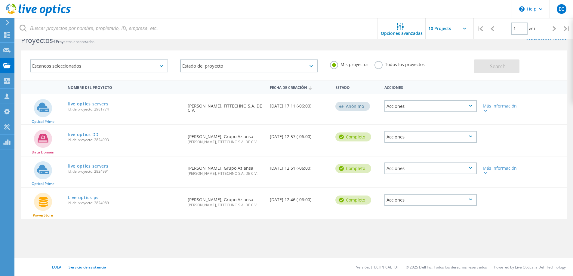
click at [446, 143] on div "Acciones" at bounding box center [430, 137] width 98 height 24
click at [446, 140] on div "Acciones" at bounding box center [430, 137] width 92 height 12
click at [412, 144] on div "Compartir" at bounding box center [430, 146] width 91 height 9
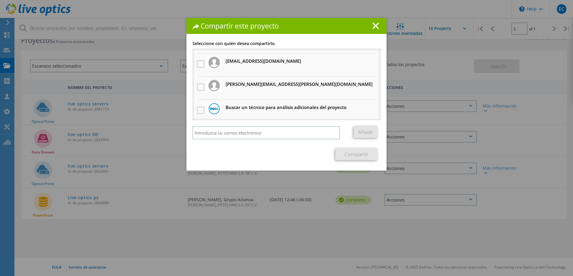
scroll to position [44, 0]
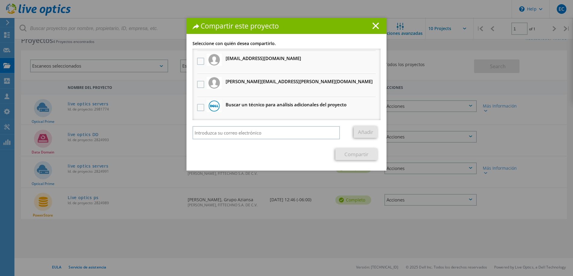
click at [252, 83] on h3 "victor.valdez@fittechno.com Recibirá una copia anónima" at bounding box center [299, 82] width 147 height 8
click at [200, 84] on label at bounding box center [201, 84] width 9 height 7
click at [0, 0] on input "checkbox" at bounding box center [0, 0] width 0 height 0
click at [364, 157] on link "Compartir" at bounding box center [356, 155] width 42 height 12
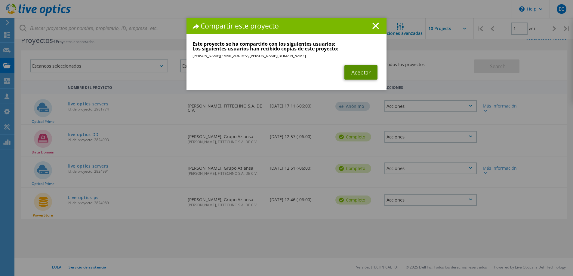
click at [356, 75] on link "Aceptar" at bounding box center [360, 72] width 33 height 14
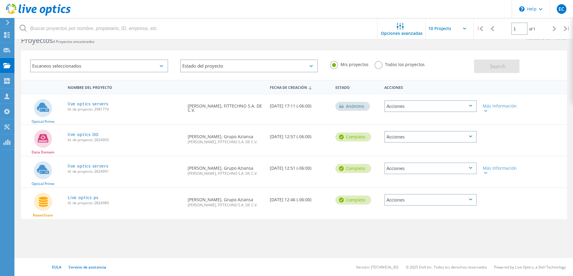
click at [451, 174] on div "Acciones" at bounding box center [430, 169] width 92 height 12
click at [416, 178] on div "Compartir" at bounding box center [430, 173] width 91 height 9
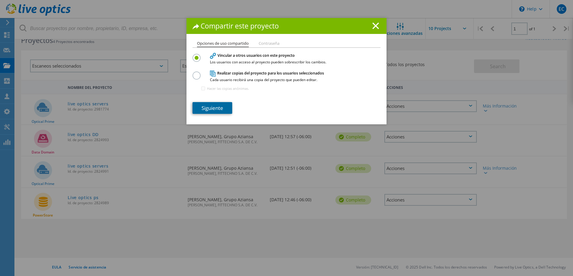
click at [220, 111] on link "Siguiente" at bounding box center [212, 108] width 40 height 12
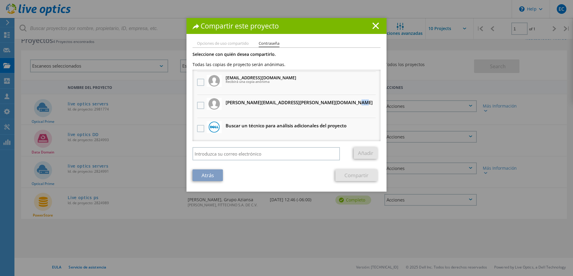
click at [242, 104] on h3 "victor.valdez@fittechno.com Recibirá una copia anónima" at bounding box center [299, 103] width 147 height 8
click at [201, 109] on label at bounding box center [201, 105] width 9 height 7
click at [0, 0] on input "checkbox" at bounding box center [0, 0] width 0 height 0
click at [358, 174] on link "Compartir" at bounding box center [356, 176] width 42 height 12
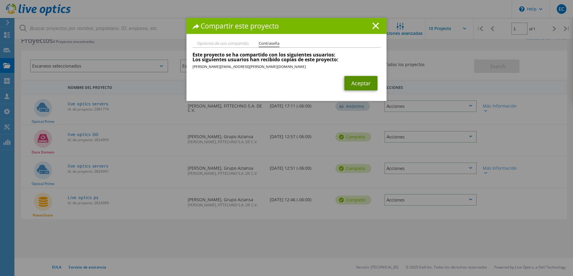
click at [352, 83] on link "Aceptar" at bounding box center [360, 83] width 33 height 14
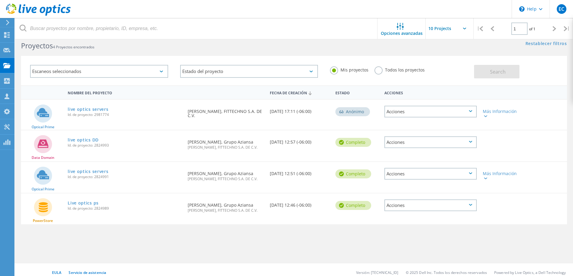
scroll to position [17, 0]
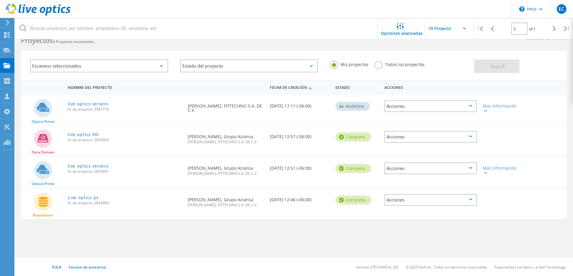
click at [339, 106] on circle at bounding box center [341, 106] width 5 height 5
click at [344, 106] on div "Anónimo" at bounding box center [352, 106] width 35 height 9
